Goal: Find specific page/section: Find specific page/section

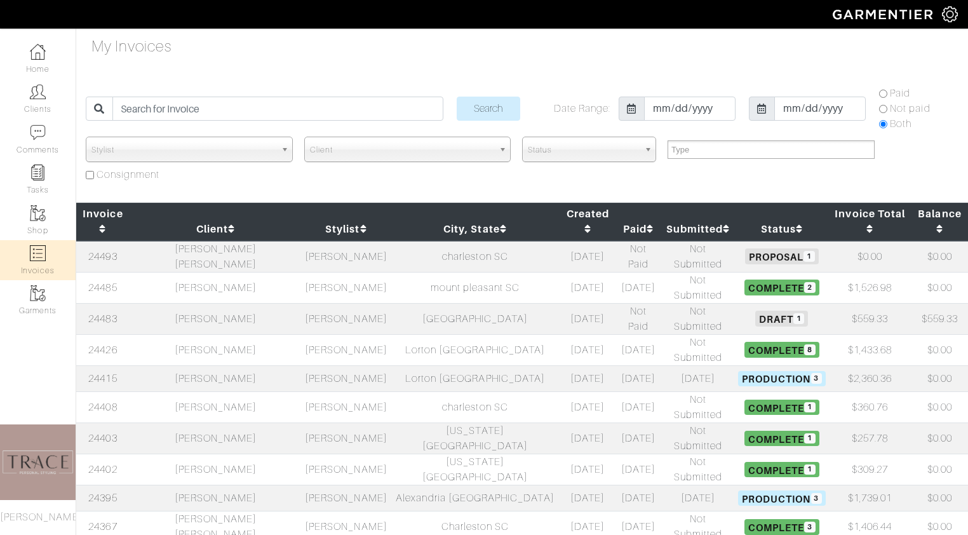
select select
click at [271, 115] on input "search" at bounding box center [277, 109] width 330 height 24
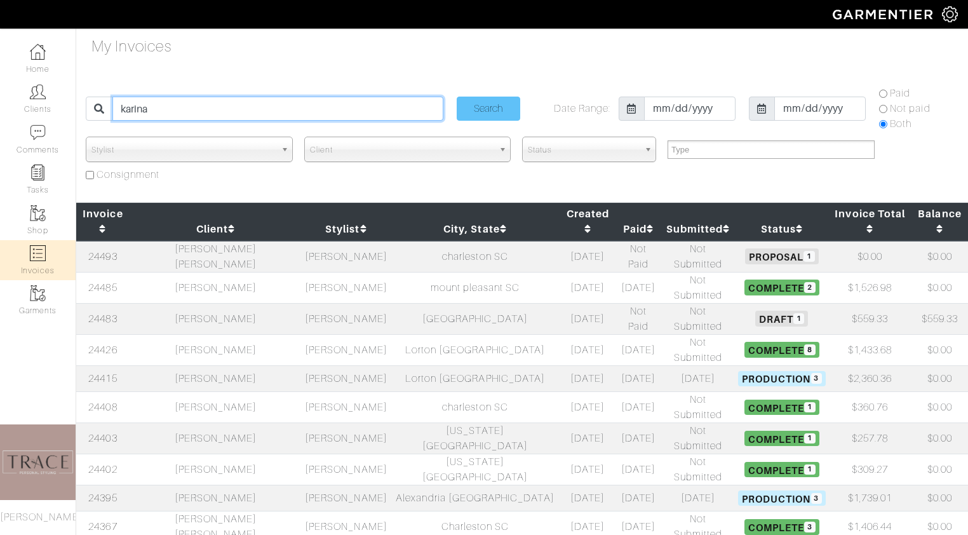
type input "karina"
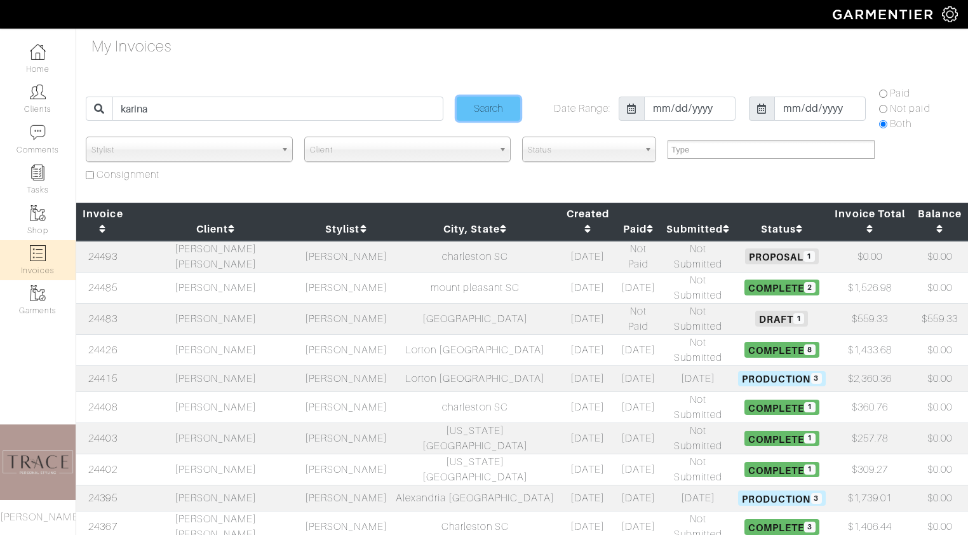
click at [499, 106] on input "Search" at bounding box center [489, 109] width 64 height 24
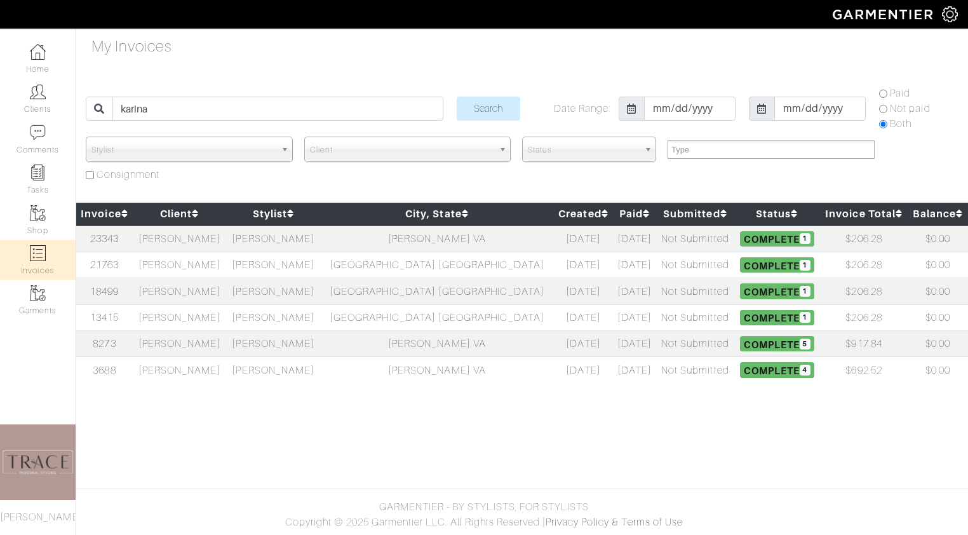
select select
click at [210, 238] on td "[PERSON_NAME]" at bounding box center [180, 238] width 94 height 27
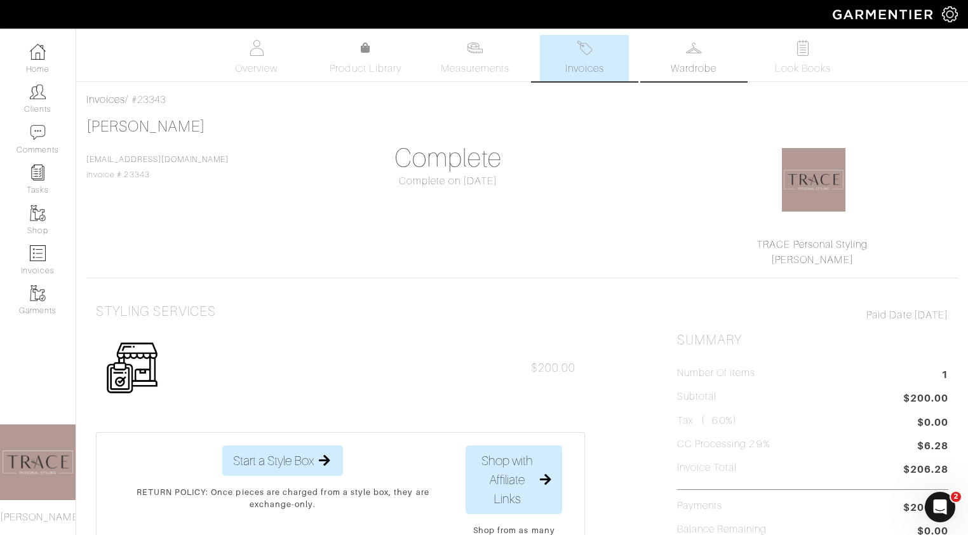
click at [699, 37] on link "Wardrobe" at bounding box center [693, 58] width 89 height 46
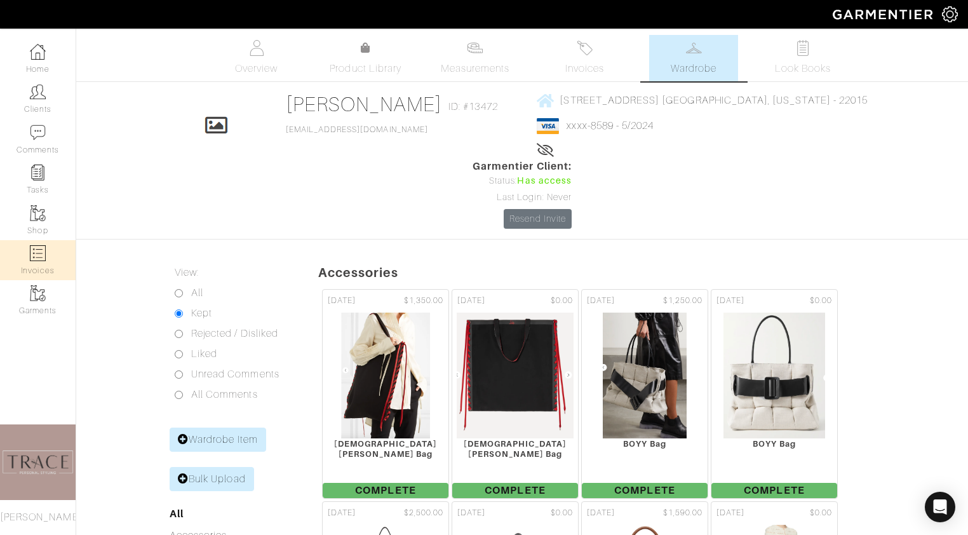
click at [37, 258] on img at bounding box center [38, 253] width 16 height 16
select select
